Goal: Transaction & Acquisition: Purchase product/service

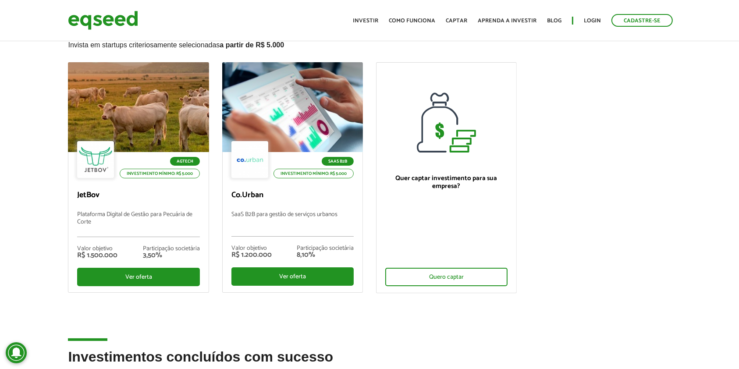
scroll to position [58, 0]
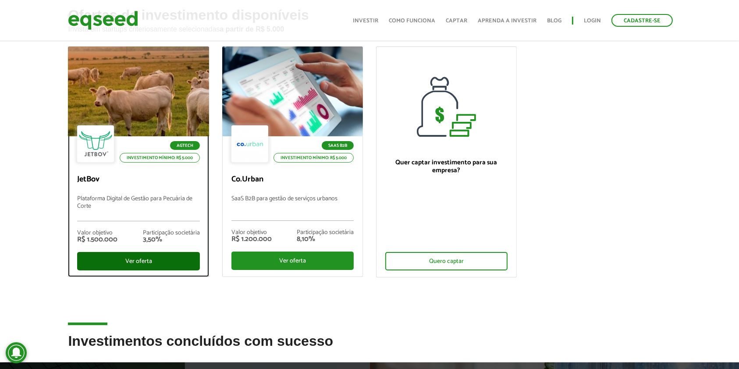
click at [160, 261] on div "Ver oferta" at bounding box center [138, 261] width 122 height 18
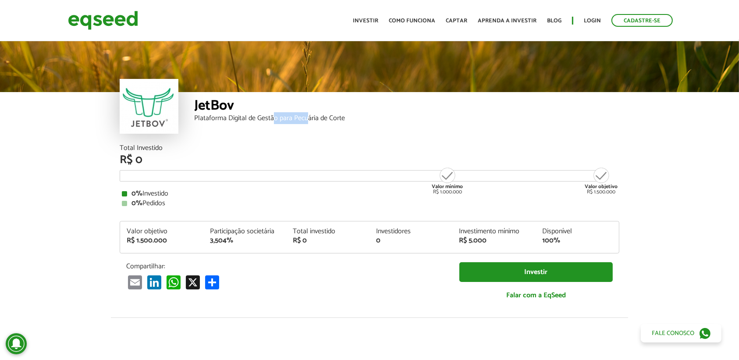
drag, startPoint x: 274, startPoint y: 117, endPoint x: 358, endPoint y: 114, distance: 83.8
click at [349, 115] on div "Plataforma Digital de Gestão para Pecuária de Corte" at bounding box center [406, 118] width 425 height 7
click at [366, 114] on div "JetBov" at bounding box center [406, 107] width 425 height 16
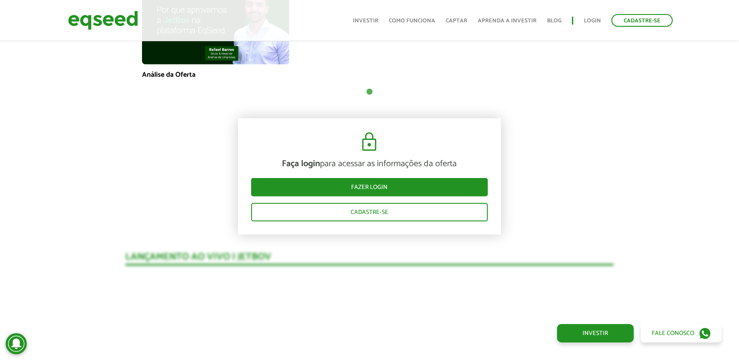
scroll to position [701, 0]
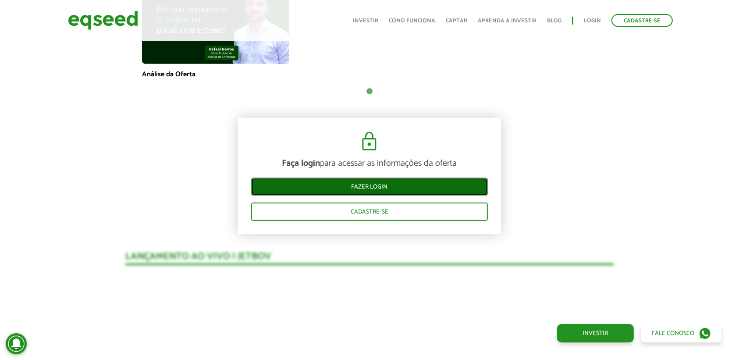
click at [432, 186] on link "Fazer login" at bounding box center [369, 187] width 237 height 18
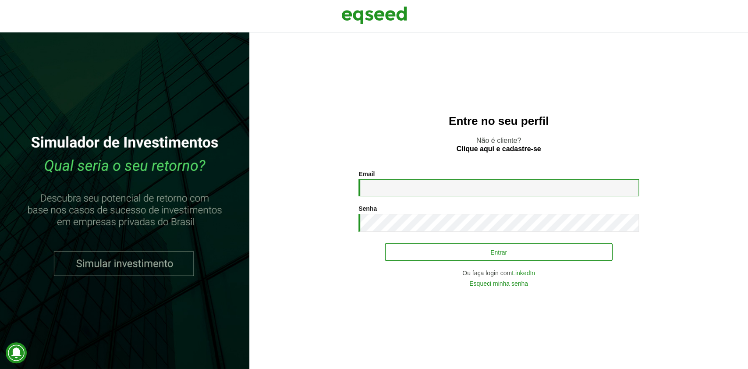
type input "**********"
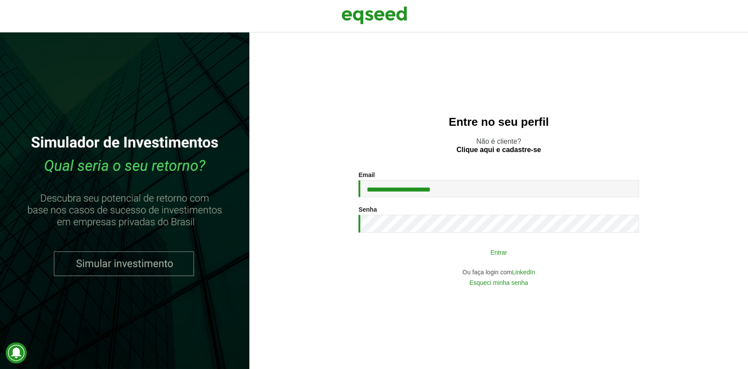
click at [492, 251] on button "Entrar" at bounding box center [499, 252] width 228 height 17
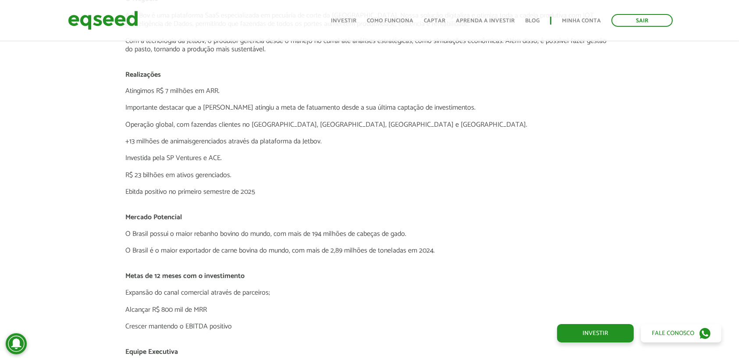
scroll to position [1578, 0]
click at [172, 172] on p "R$ 23 bilhões em ativos gerenciados." at bounding box center [369, 176] width 488 height 8
click at [267, 160] on p "Investida pela SP Ventures e ACE." at bounding box center [369, 159] width 488 height 8
drag, startPoint x: 212, startPoint y: 139, endPoint x: 329, endPoint y: 139, distance: 117.0
click at [307, 139] on p "+13 milhões de animaisgerenciados através da plataforma da Jetbov." at bounding box center [369, 143] width 488 height 8
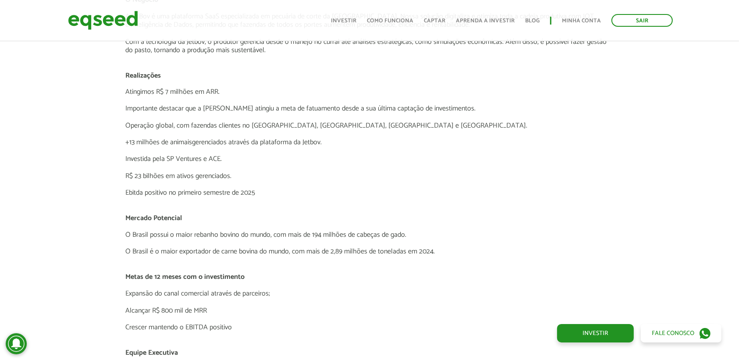
click at [333, 140] on p "+13 milhões de animaisgerenciados através da plataforma da Jetbov." at bounding box center [369, 143] width 488 height 8
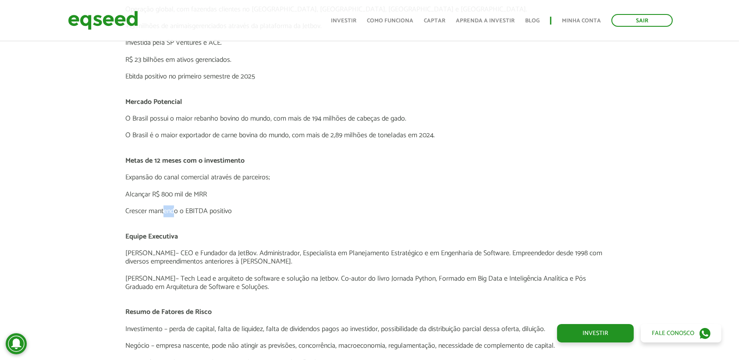
drag, startPoint x: 165, startPoint y: 206, endPoint x: 228, endPoint y: 205, distance: 63.6
click at [177, 207] on p "Crescer mantendo o EBITDA positivo" at bounding box center [369, 211] width 488 height 8
click at [242, 207] on p "Crescer mantendo o EBITDA positivo" at bounding box center [369, 211] width 488 height 8
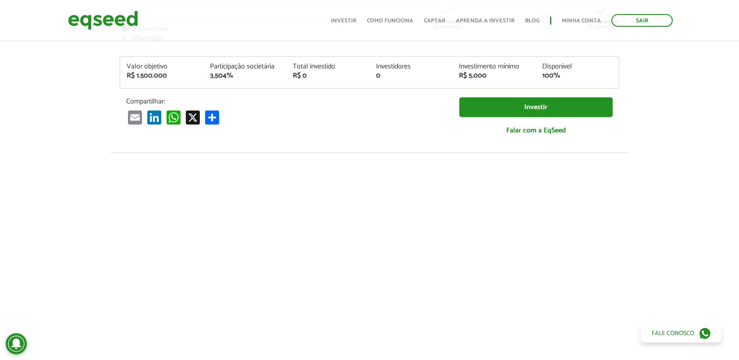
scroll to position [0, 0]
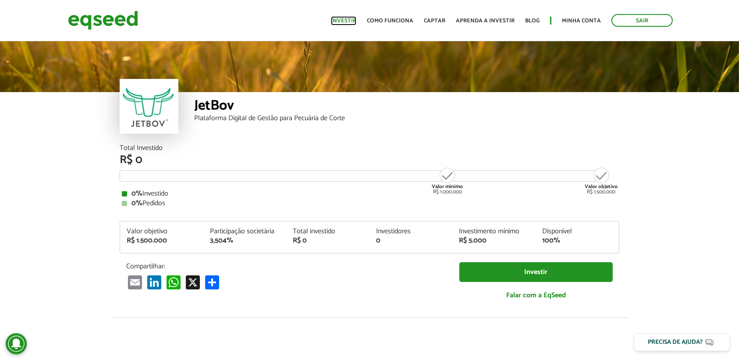
click at [356, 21] on link "Investir" at bounding box center [343, 21] width 25 height 6
